Goal: Navigation & Orientation: Find specific page/section

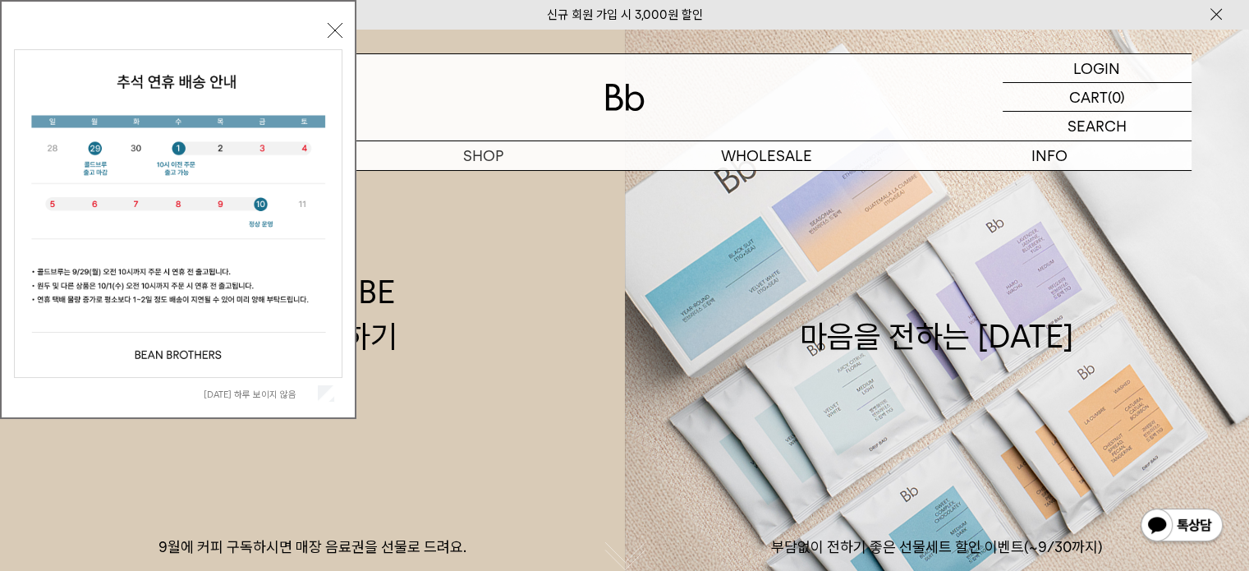
click at [330, 25] on button "닫기" at bounding box center [335, 30] width 15 height 15
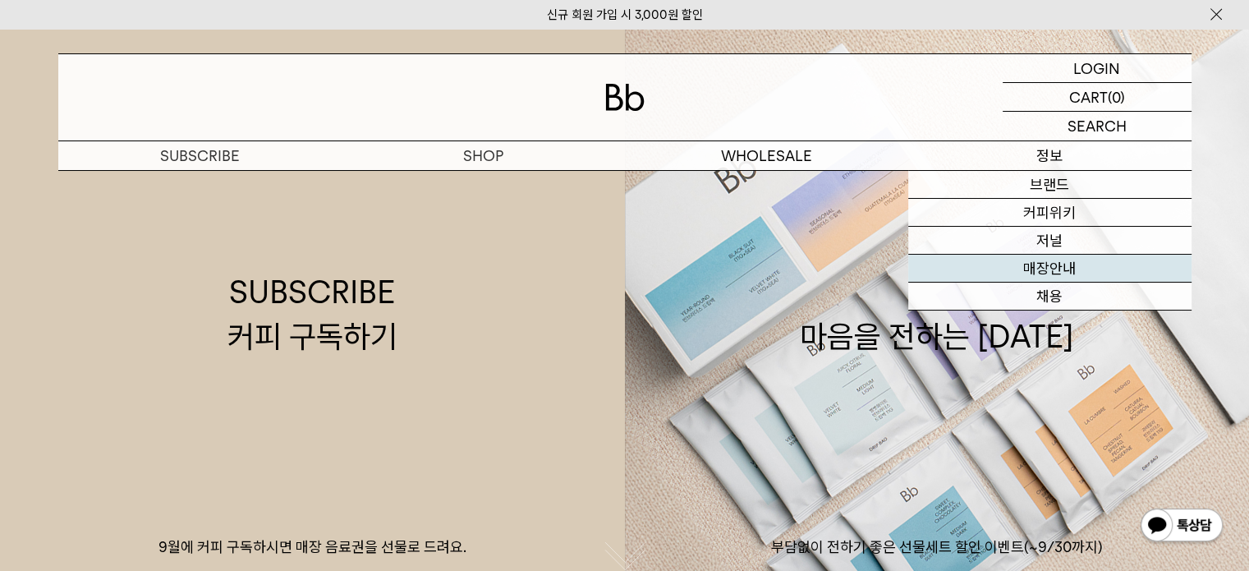
click at [1005, 264] on link "매장안내" at bounding box center [1049, 269] width 283 height 28
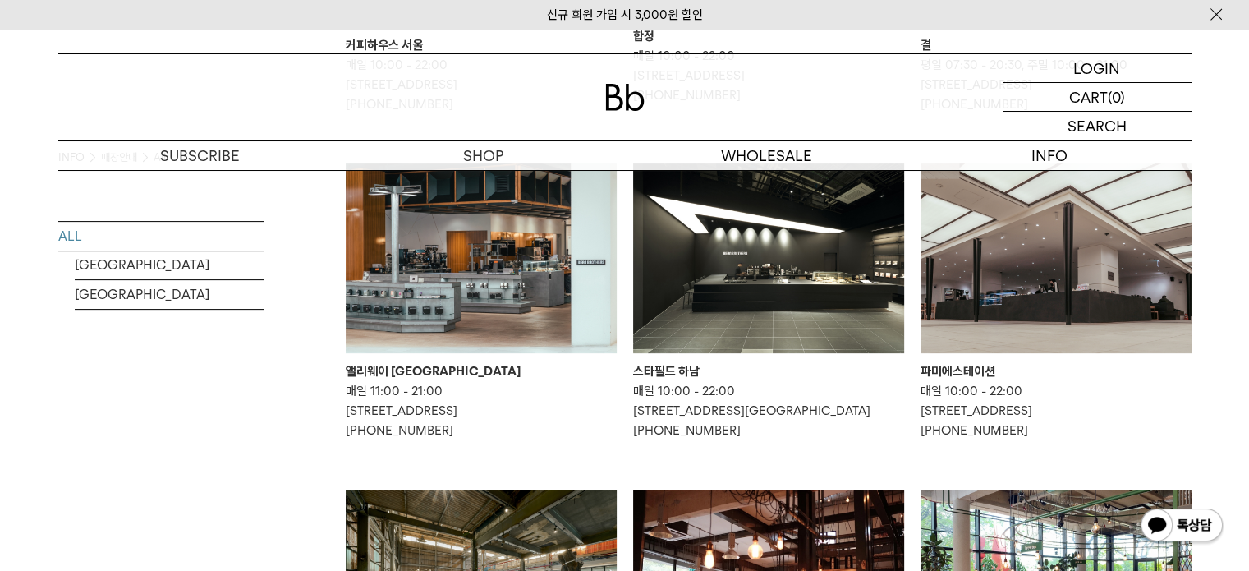
scroll to position [575, 0]
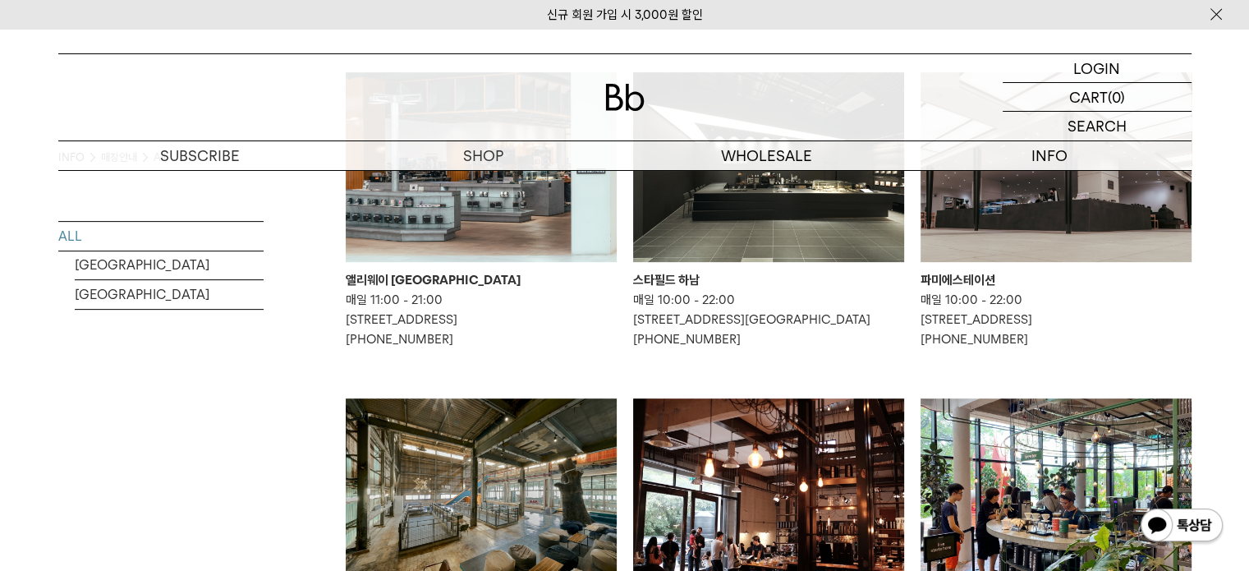
click at [1199, 387] on ul "커피하우스 서울 매일 10:00 - 22:00 [STREET_ADDRESS] [PHONE_NUMBER] 합정 매일 10:00 - 22:00 […" at bounding box center [769, 408] width 862 height 1324
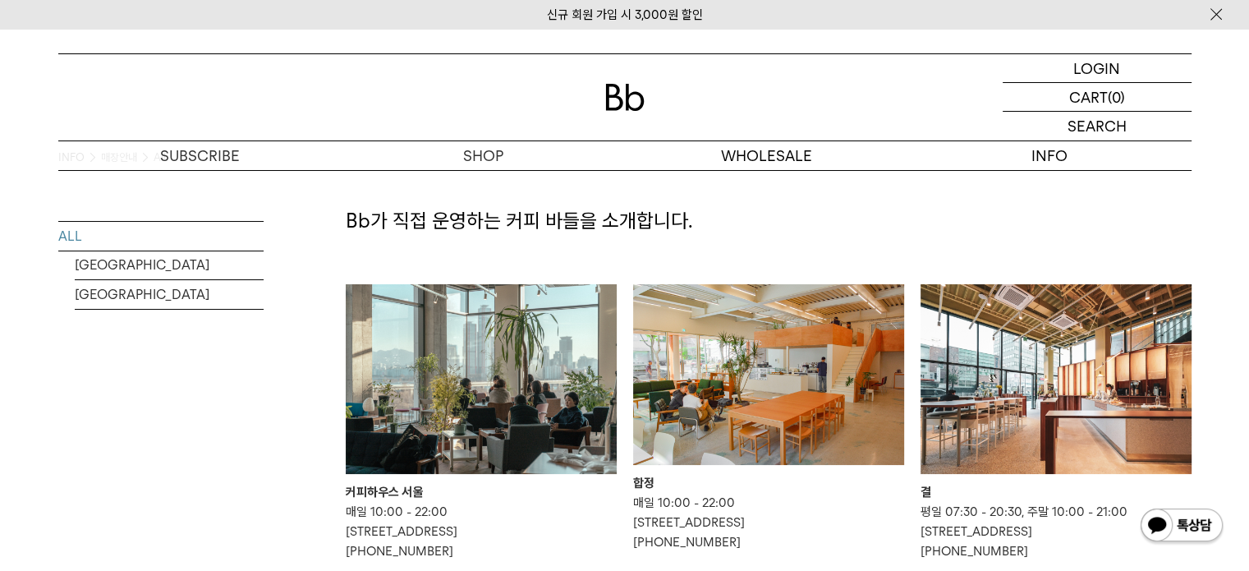
scroll to position [0, 0]
